Goal: Task Accomplishment & Management: Use online tool/utility

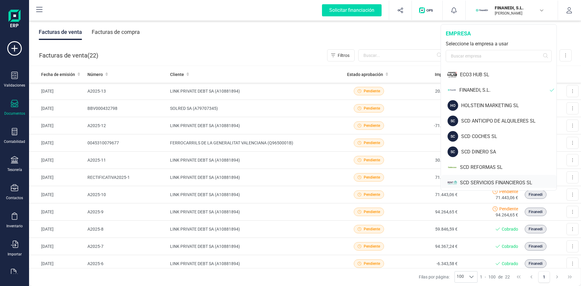
click at [483, 180] on div "SCD SERVICIOS FINANCIEROS SL" at bounding box center [508, 182] width 97 height 7
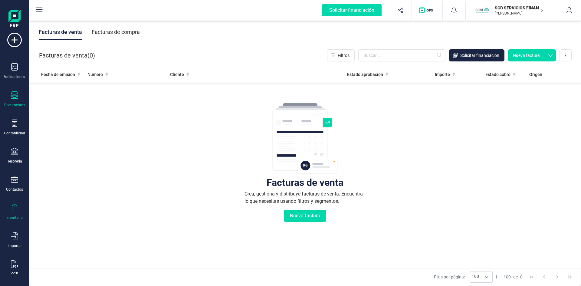
scroll to position [16, 0]
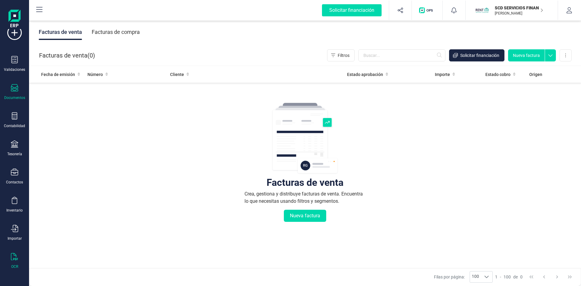
click at [11, 256] on div "OCR" at bounding box center [14, 261] width 24 height 16
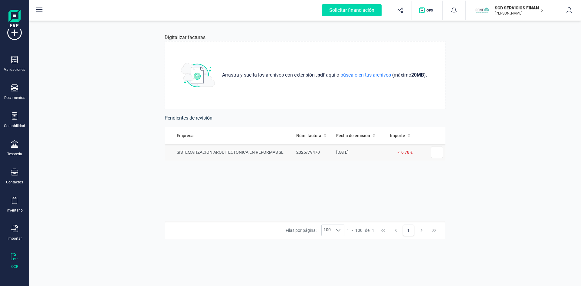
click at [246, 152] on td "SISTEMATIZACION ARQUITECTONICA EN REFORMAS SL" at bounding box center [229, 152] width 129 height 17
click at [244, 150] on td "SISTEMATIZACION ARQUITECTONICA EN REFORMAS SL" at bounding box center [229, 152] width 129 height 17
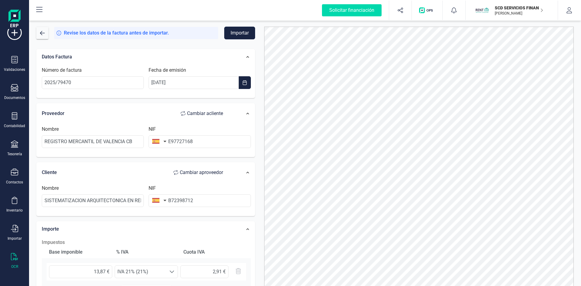
click at [242, 31] on button "Importar" at bounding box center [239, 33] width 31 height 13
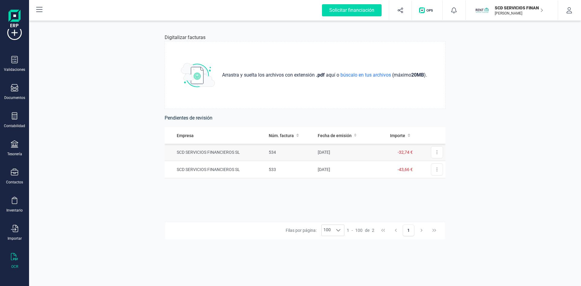
click at [217, 151] on td "SCD SERVICIOS FINANCIEROS SL" at bounding box center [216, 152] width 102 height 17
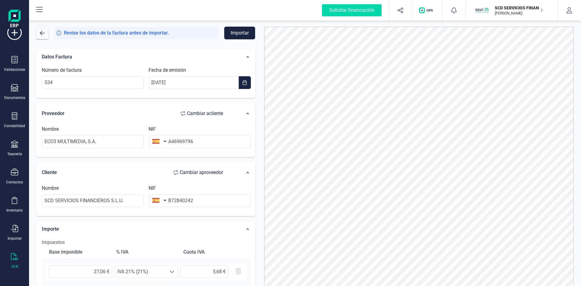
click at [241, 31] on button "Importar" at bounding box center [239, 33] width 31 height 13
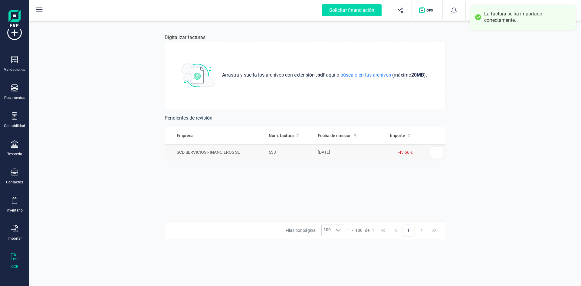
click at [226, 150] on td "SCD SERVICIOS FINANCIEROS SL" at bounding box center [216, 152] width 102 height 17
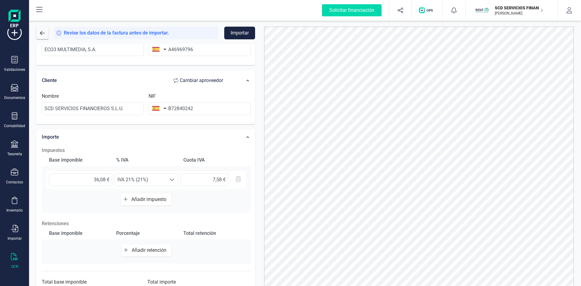
scroll to position [115, 0]
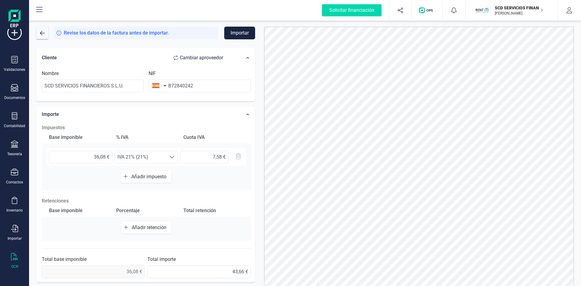
click at [242, 32] on button "Importar" at bounding box center [239, 33] width 31 height 13
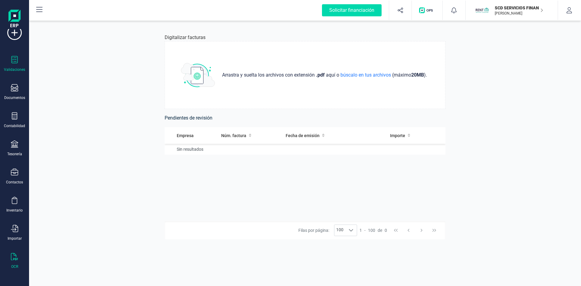
click at [14, 64] on div at bounding box center [14, 60] width 7 height 9
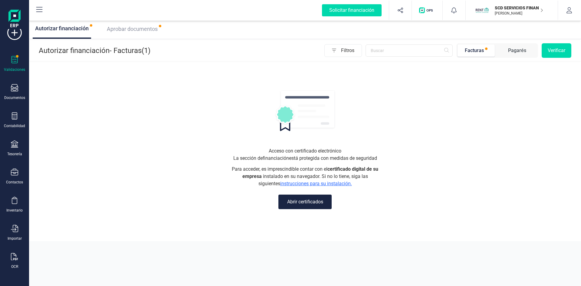
click at [128, 28] on span "Aprobar documentos" at bounding box center [132, 29] width 51 height 6
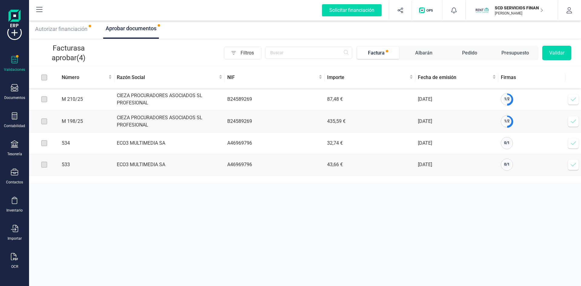
click at [575, 145] on icon at bounding box center [574, 143] width 6 height 6
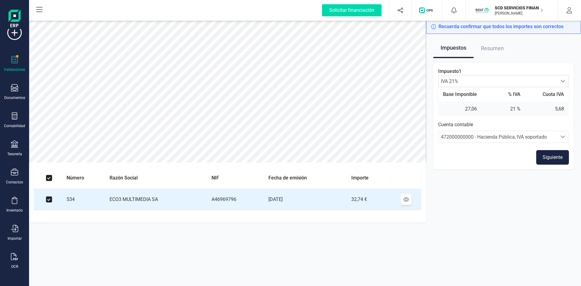
click at [549, 157] on button "Siguiente" at bounding box center [552, 157] width 33 height 15
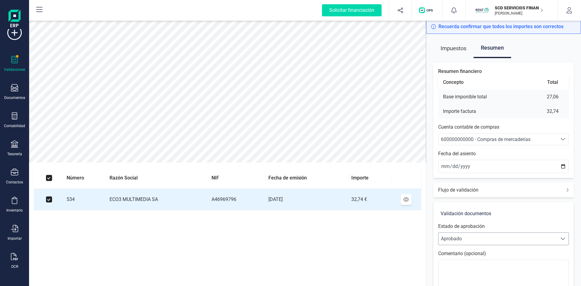
click at [464, 237] on span "Aprobado" at bounding box center [498, 239] width 119 height 12
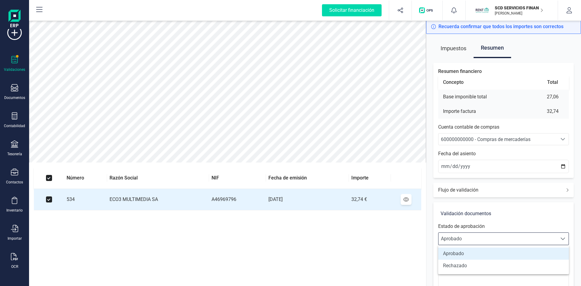
scroll to position [4, 27]
click at [464, 268] on li "Rechazado" at bounding box center [503, 266] width 131 height 12
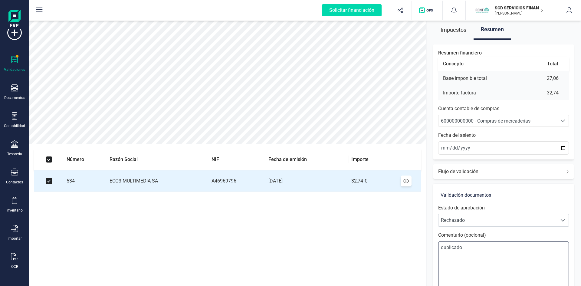
scroll to position [71, 0]
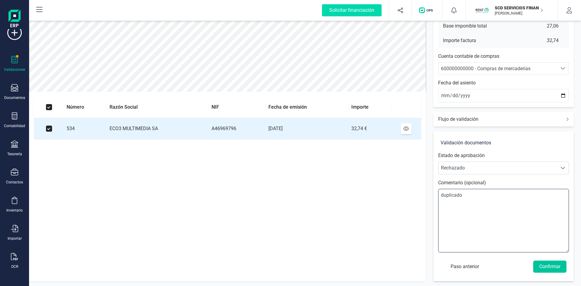
type textarea "duplicado"
click at [558, 266] on button "Confirmar" at bounding box center [549, 267] width 33 height 12
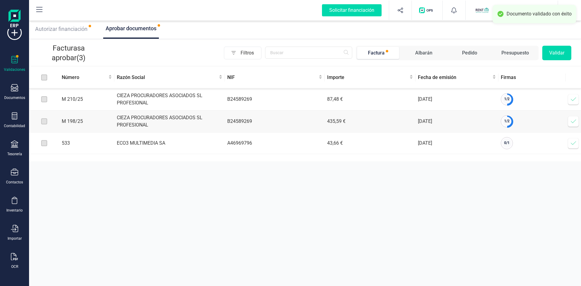
click at [576, 142] on icon at bounding box center [574, 143] width 6 height 6
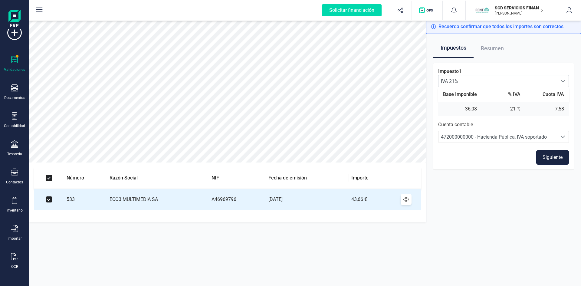
click at [558, 154] on button "Siguiente" at bounding box center [552, 157] width 33 height 15
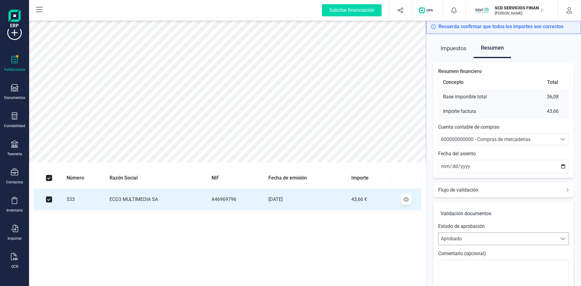
click at [478, 240] on span "Aprobado" at bounding box center [498, 239] width 119 height 12
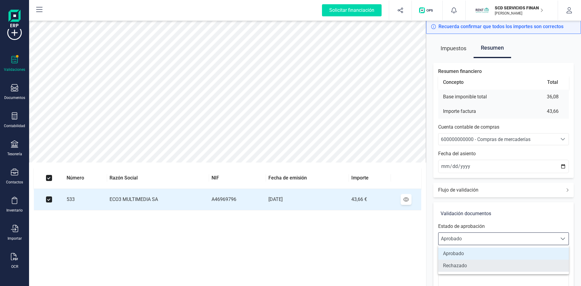
click at [466, 266] on li "Rechazado" at bounding box center [503, 266] width 131 height 12
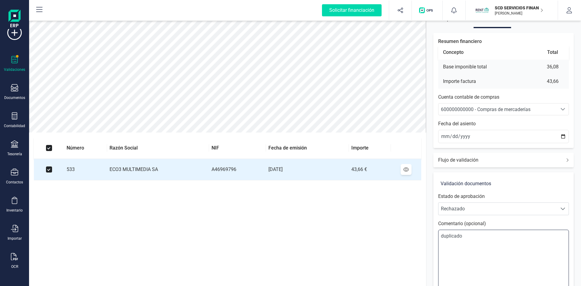
scroll to position [71, 0]
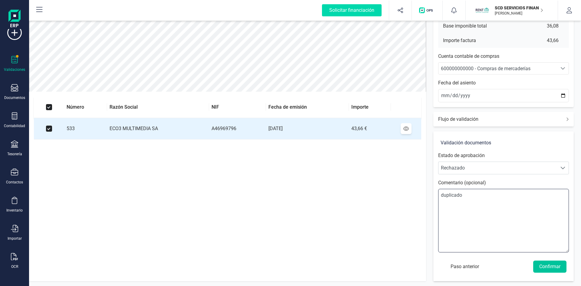
type textarea "duplicado"
click at [542, 264] on button "Confirmar" at bounding box center [549, 267] width 33 height 12
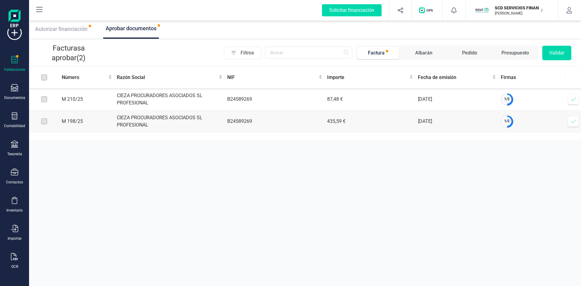
click at [573, 100] on icon at bounding box center [574, 99] width 6 height 6
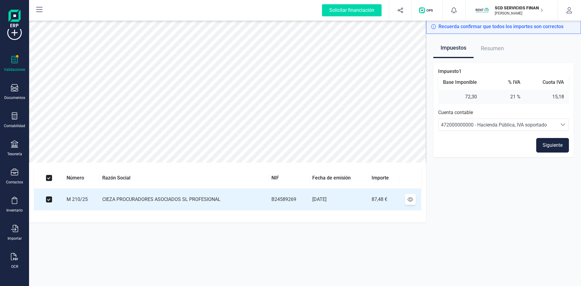
click at [557, 143] on button "Siguiente" at bounding box center [552, 145] width 33 height 15
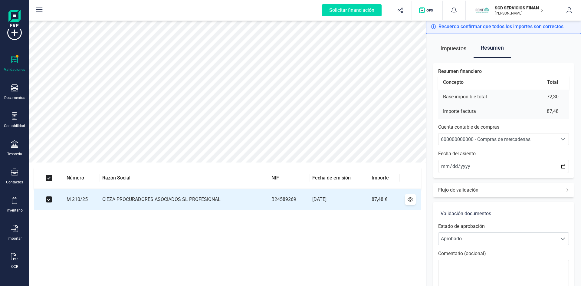
click at [454, 50] on span "Impuestos" at bounding box center [454, 48] width 26 height 19
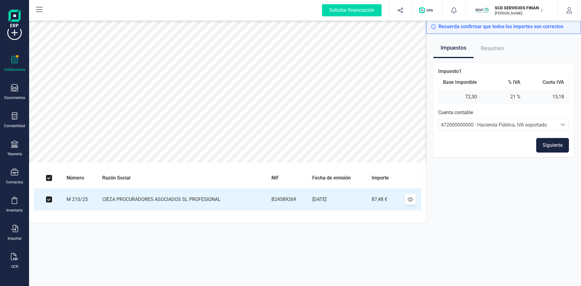
click at [545, 146] on button "Siguiente" at bounding box center [552, 145] width 33 height 15
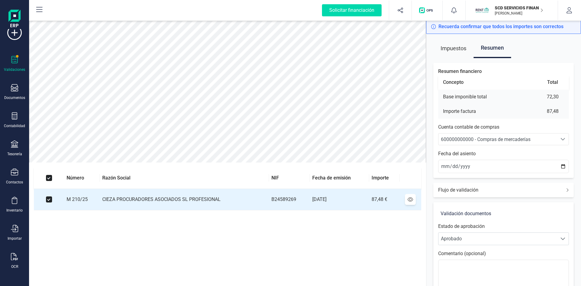
click at [492, 139] on span "600000000000 - Compras de mercaderías" at bounding box center [486, 140] width 90 height 6
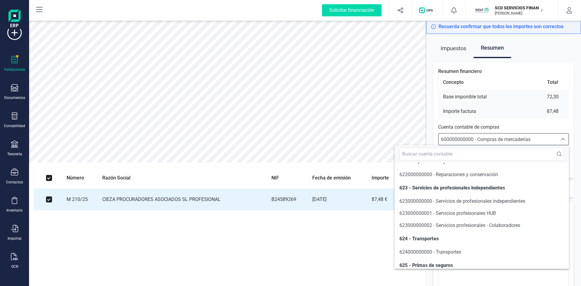
scroll to position [3354, 0]
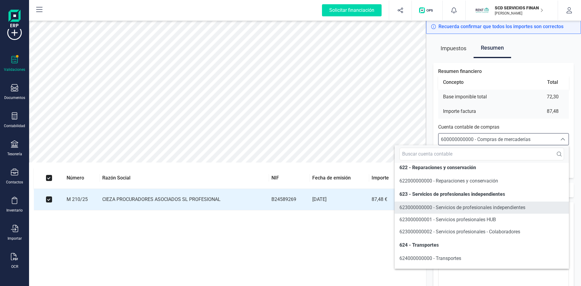
click at [463, 210] on span "623000000000 - Servicios de profesionales independientes" at bounding box center [463, 208] width 126 height 6
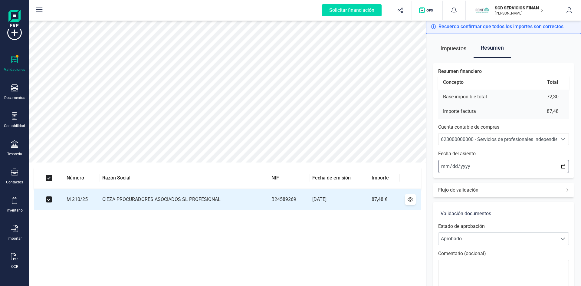
click at [447, 166] on input "2025-09-26" at bounding box center [503, 166] width 131 height 13
type input "2025-09-11"
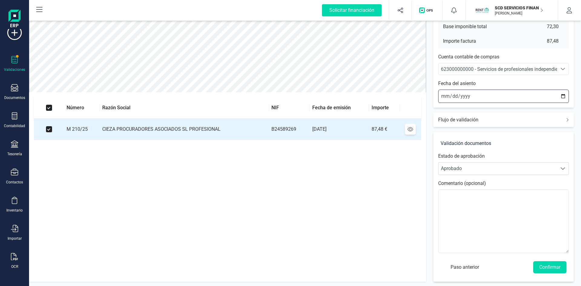
scroll to position [71, 0]
click at [552, 267] on button "Confirmar" at bounding box center [549, 267] width 33 height 12
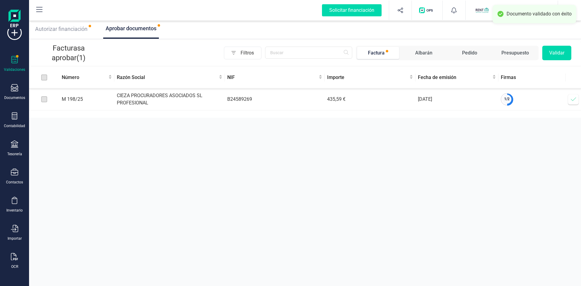
click at [573, 100] on icon at bounding box center [574, 99] width 6 height 6
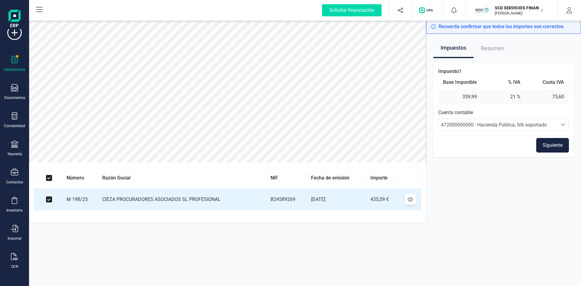
click at [548, 144] on button "Siguiente" at bounding box center [552, 145] width 33 height 15
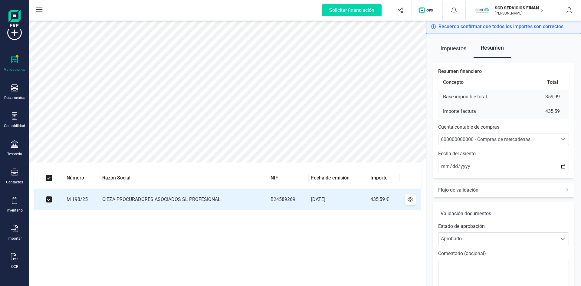
click at [476, 141] on span "600000000000 - Compras de mercaderías" at bounding box center [486, 140] width 90 height 6
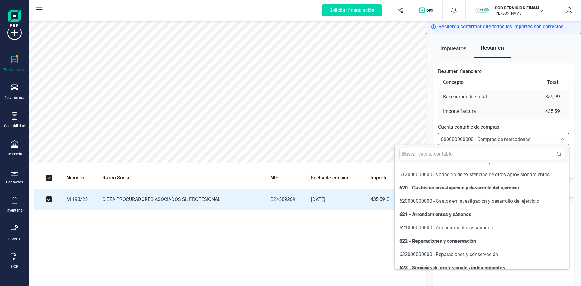
scroll to position [3361, 0]
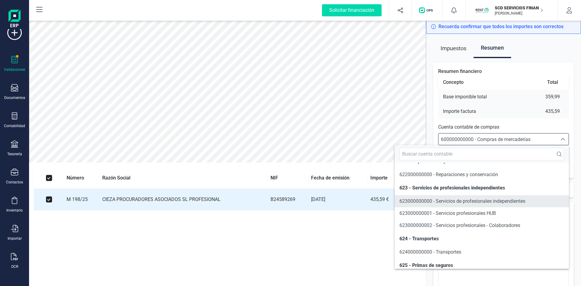
click at [419, 204] on span "623000000000 - Servicios de profesionales independientes" at bounding box center [463, 201] width 126 height 6
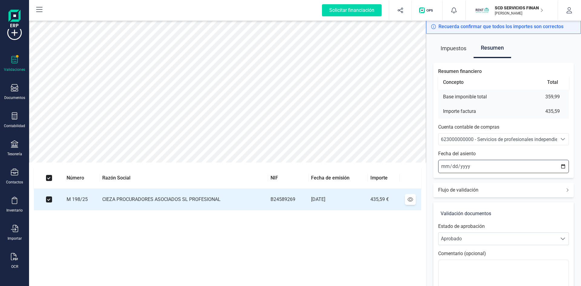
click at [444, 165] on input "2025-09-26" at bounding box center [503, 166] width 131 height 13
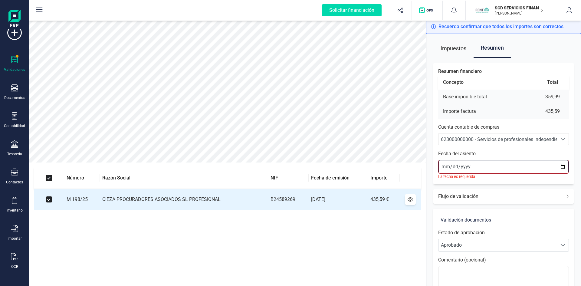
type input "2025-09-03"
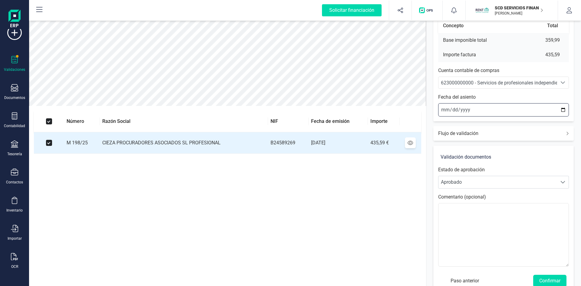
scroll to position [71, 0]
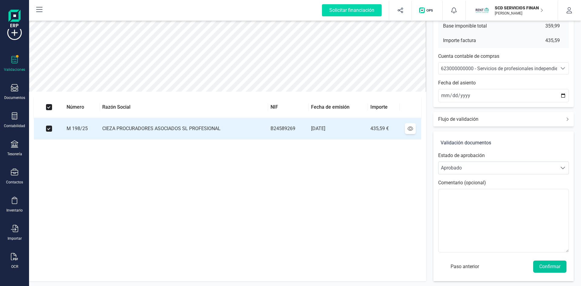
click at [546, 264] on button "Confirmar" at bounding box center [549, 267] width 33 height 12
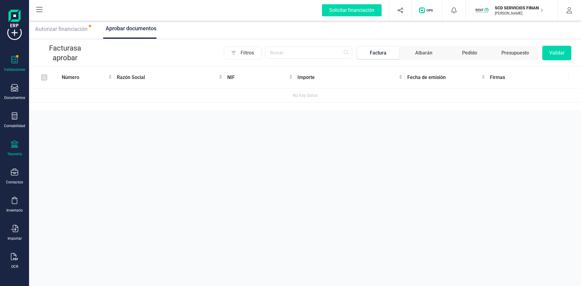
click at [15, 142] on icon at bounding box center [14, 143] width 7 height 7
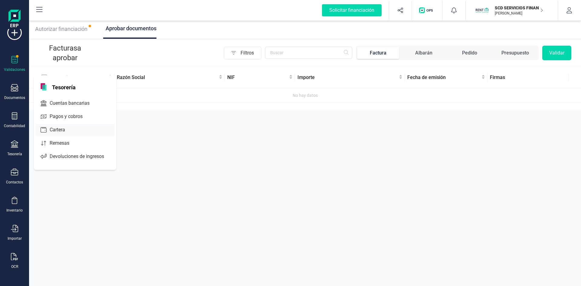
click at [54, 130] on span "Cartera" at bounding box center [61, 129] width 29 height 7
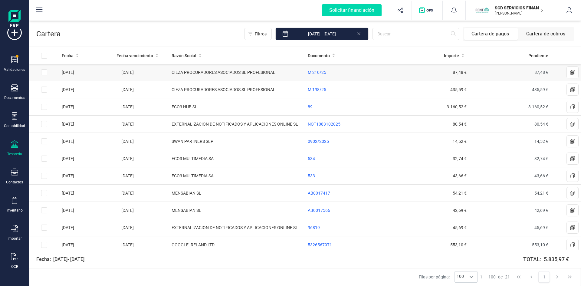
click at [44, 73] on input "Row Selected 6d34b2b1-c96a-4b85-bac6-813c3cf589a4" at bounding box center [44, 72] width 6 height 6
checkbox input "true"
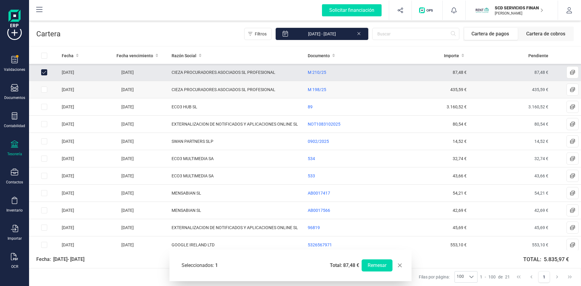
click at [43, 90] on input "Row Selected 8d6af22f-298f-4299-a527-0320a6dbc188" at bounding box center [44, 90] width 6 height 6
checkbox input "true"
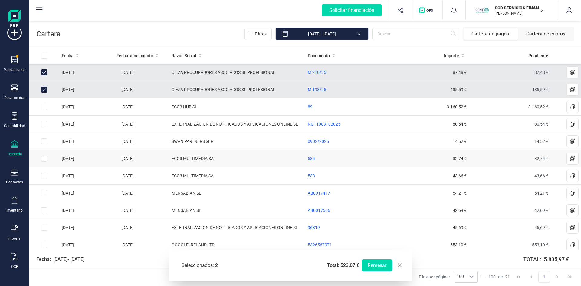
click at [45, 159] on input "Row Selected ff00a34b-6cca-430f-941e-0e433855cff0" at bounding box center [44, 159] width 6 height 6
checkbox input "true"
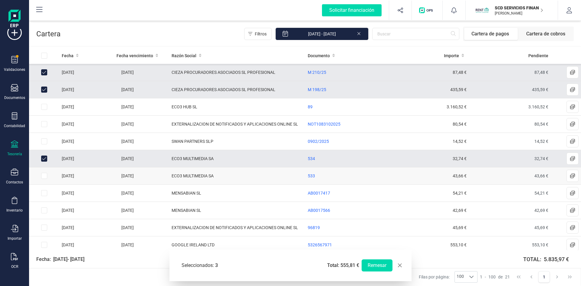
click at [46, 176] on input "Row Selected 6527eee0-bc4c-4b7b-9b2e-b5dfe3dd0c3a" at bounding box center [44, 176] width 6 height 6
checkbox input "true"
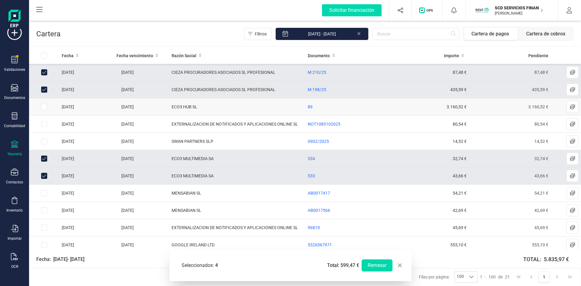
click at [45, 107] on input "Row Selected bca013ff-3527-42c1-84a8-9fec14a9c8c9" at bounding box center [44, 107] width 6 height 6
checkbox input "true"
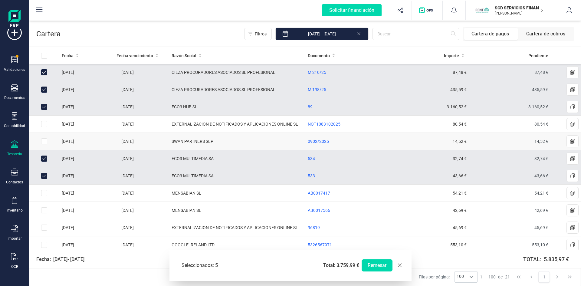
click at [42, 141] on input "Row Selected e5001c77-4ec6-4f69-bf09-0658725d23e6" at bounding box center [44, 141] width 6 height 6
checkbox input "true"
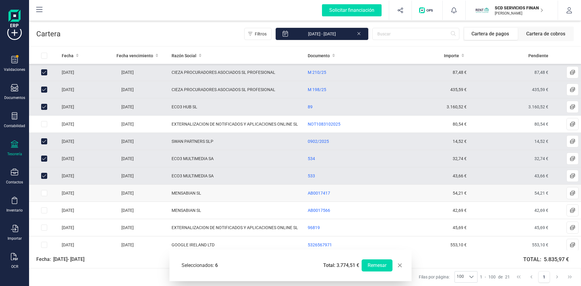
click at [45, 191] on input "Row Selected f0101aed-479d-47bd-9d12-15258723d23b" at bounding box center [44, 193] width 6 height 6
checkbox input "true"
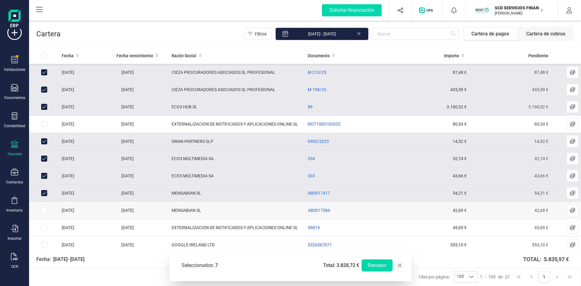
click at [45, 210] on input "Row Selected 9be5d9d7-a588-4479-aeff-c2735779e9b4" at bounding box center [44, 210] width 6 height 6
checkbox input "true"
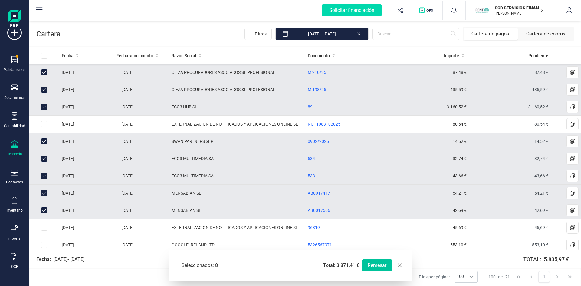
click at [381, 263] on button "Remesar" at bounding box center [377, 265] width 31 height 12
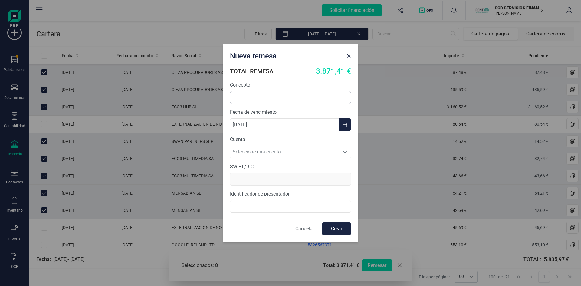
click at [248, 96] on input "text" at bounding box center [290, 97] width 121 height 13
type input "pagos a proveedores"
click at [339, 227] on button "Crear" at bounding box center [336, 229] width 29 height 13
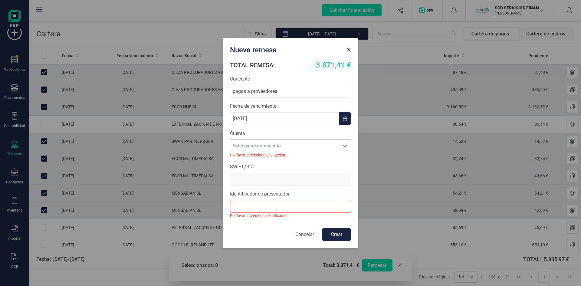
click at [282, 143] on span "Seleccione una cuenta" at bounding box center [284, 146] width 109 height 12
click at [279, 158] on li "ES4531590078592882909423" at bounding box center [290, 161] width 121 height 12
type input "BCOEESMM159"
type input "B72840242"
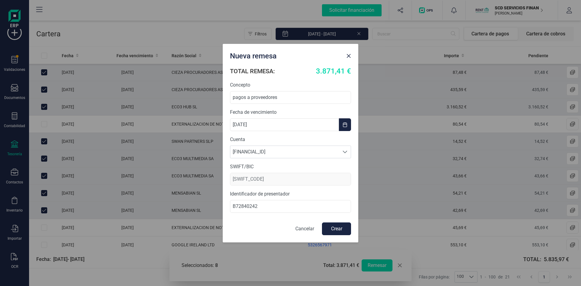
click at [343, 230] on button "Crear" at bounding box center [336, 229] width 29 height 13
checkbox input "false"
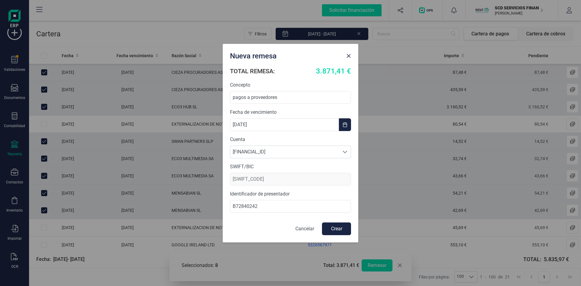
checkbox input "false"
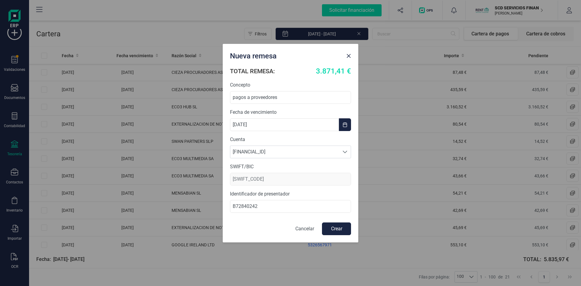
click at [301, 229] on p "Cancelar" at bounding box center [304, 228] width 19 height 7
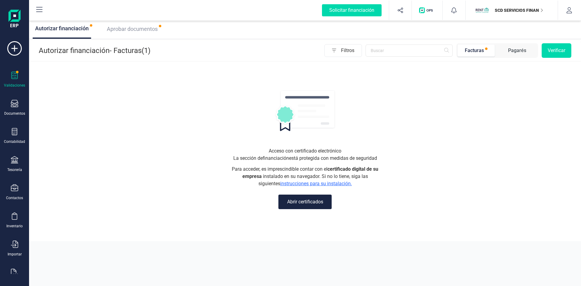
click at [126, 31] on span "Aprobar documentos" at bounding box center [132, 29] width 51 height 6
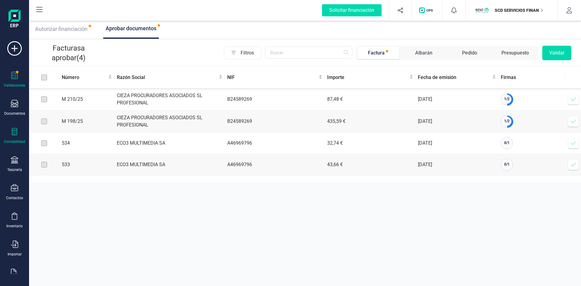
click at [16, 134] on icon at bounding box center [14, 131] width 5 height 7
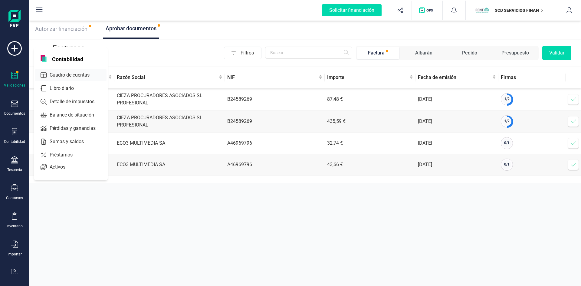
click at [66, 74] on span "Cuadro de cuentas" at bounding box center [73, 74] width 53 height 7
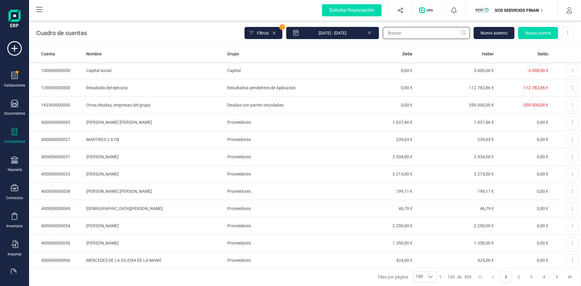
click at [408, 30] on input "text" at bounding box center [426, 33] width 87 height 12
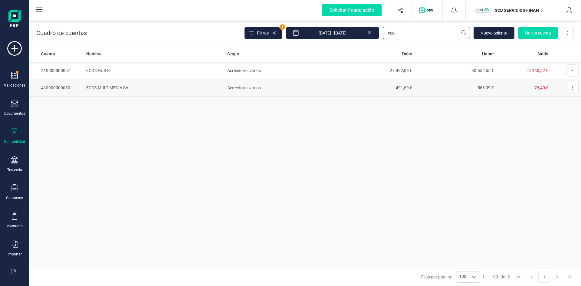
type input "eco"
click at [102, 84] on td "ECO3 MULTIMEDIA SA" at bounding box center [154, 87] width 141 height 17
drag, startPoint x: 400, startPoint y: 31, endPoint x: 328, endPoint y: 35, distance: 71.9
click at [333, 31] on div "Filtros 1 [DATE] - [DATE] eco [GEOGRAPHIC_DATA] Nueva cuenta Descargar Excel" at bounding box center [409, 33] width 329 height 13
type input "cieza"
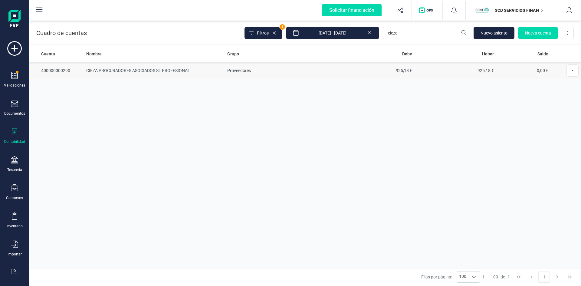
click at [176, 70] on td "CIEZA PROCURADORES ASOCIADOS SL PROFESIONAL" at bounding box center [154, 70] width 141 height 17
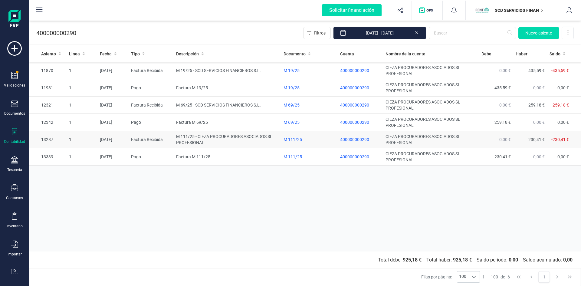
click at [190, 136] on td "M 111/25 - CIEZA PROCURADORES ASOCIADOS SL PROFESIONAL" at bounding box center [227, 139] width 107 height 17
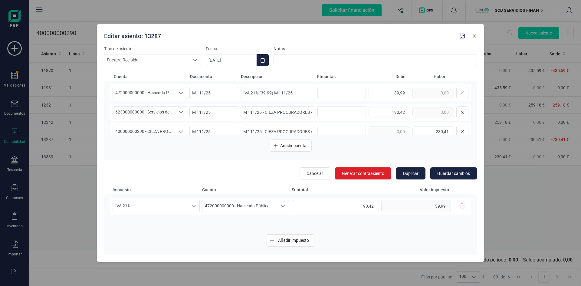
click at [477, 37] on button "button" at bounding box center [475, 36] width 10 height 10
type input "[DATE]"
